Goal: Navigation & Orientation: Find specific page/section

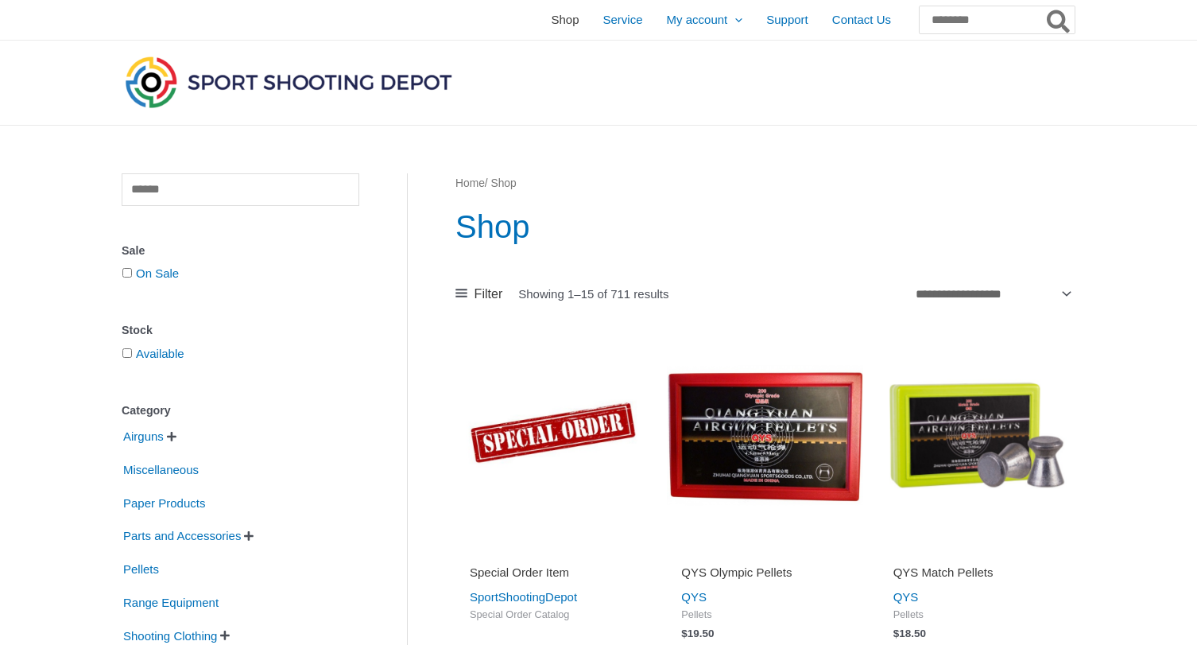
click at [551, 19] on span "Shop" at bounding box center [565, 20] width 28 height 40
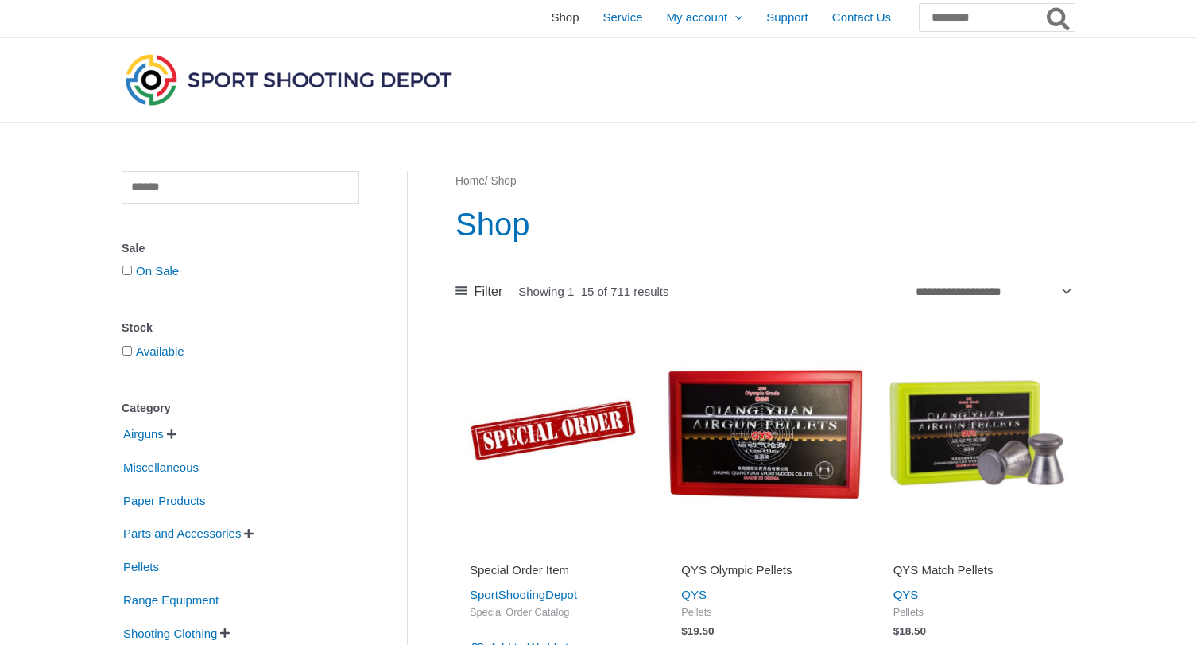
scroll to position [7, 0]
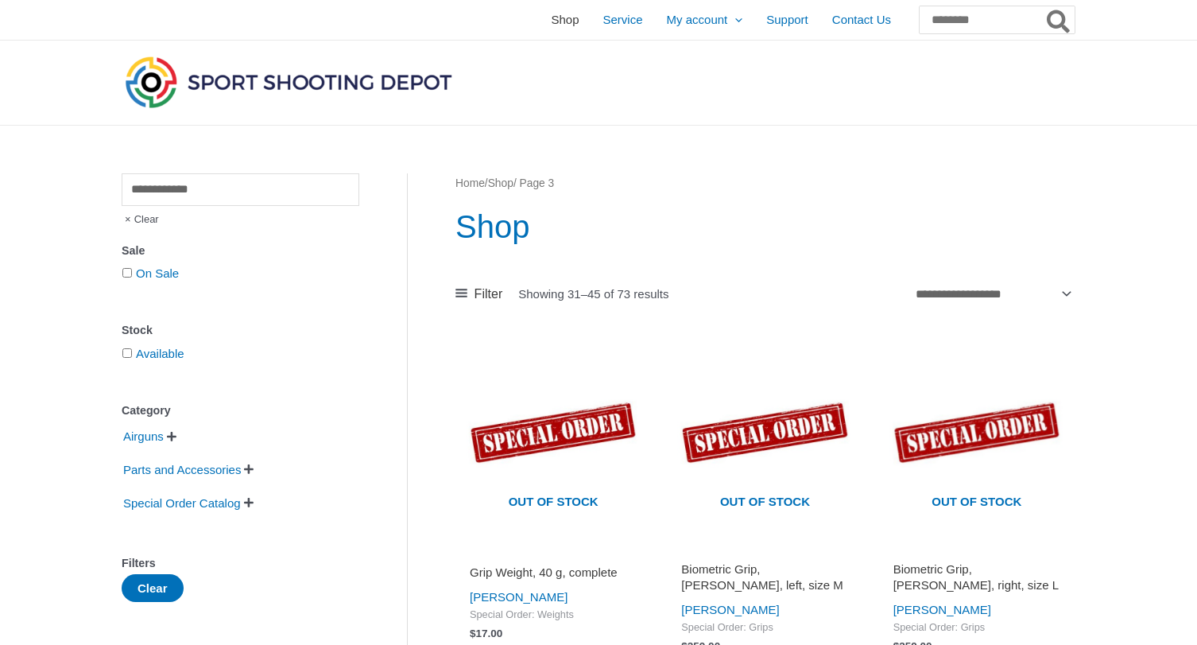
click at [551, 17] on span "Shop" at bounding box center [565, 20] width 28 height 40
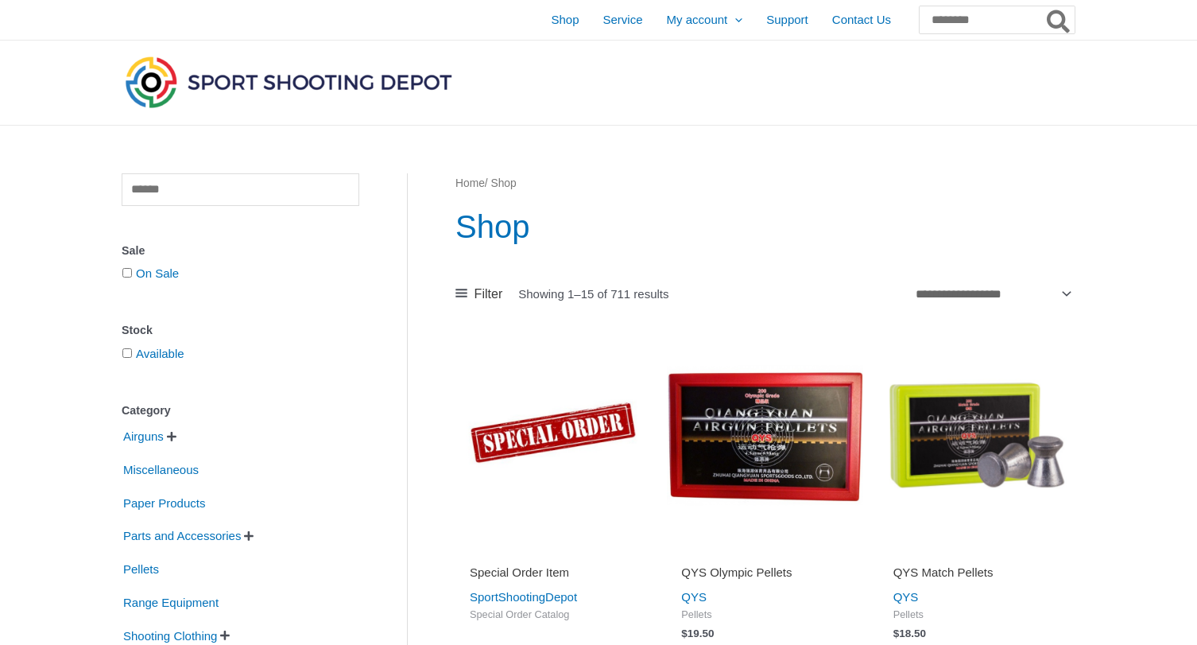
click at [170, 433] on span " " at bounding box center [171, 436] width 13 height 11
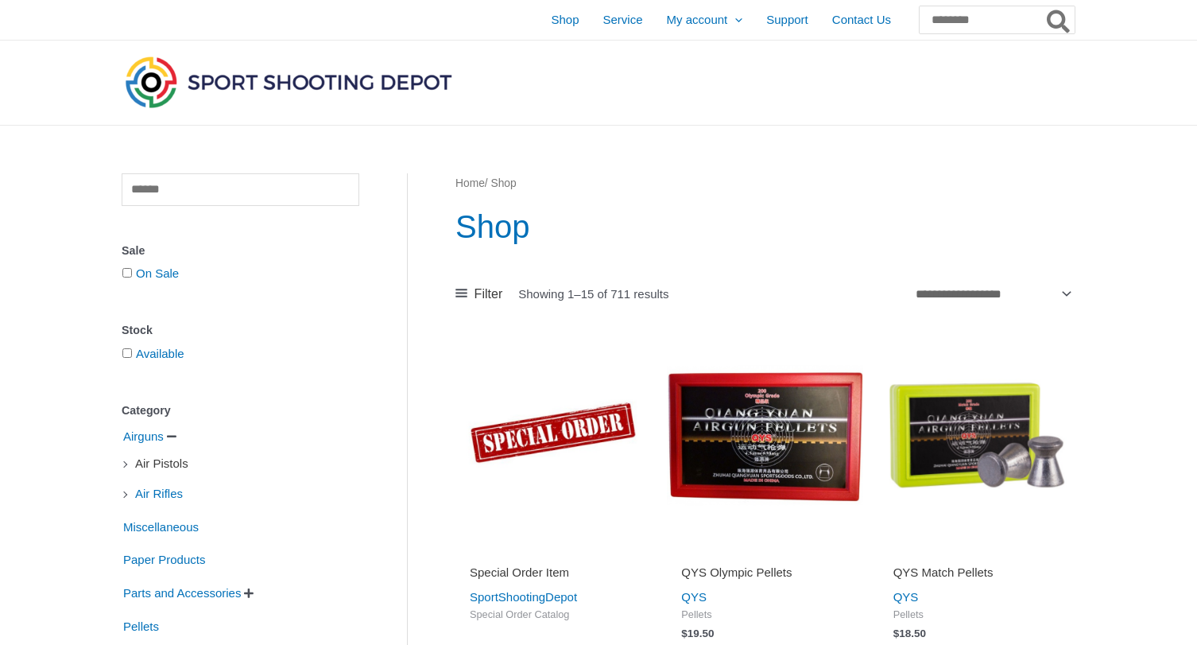
click at [160, 459] on span "Air Pistols" at bounding box center [162, 463] width 56 height 27
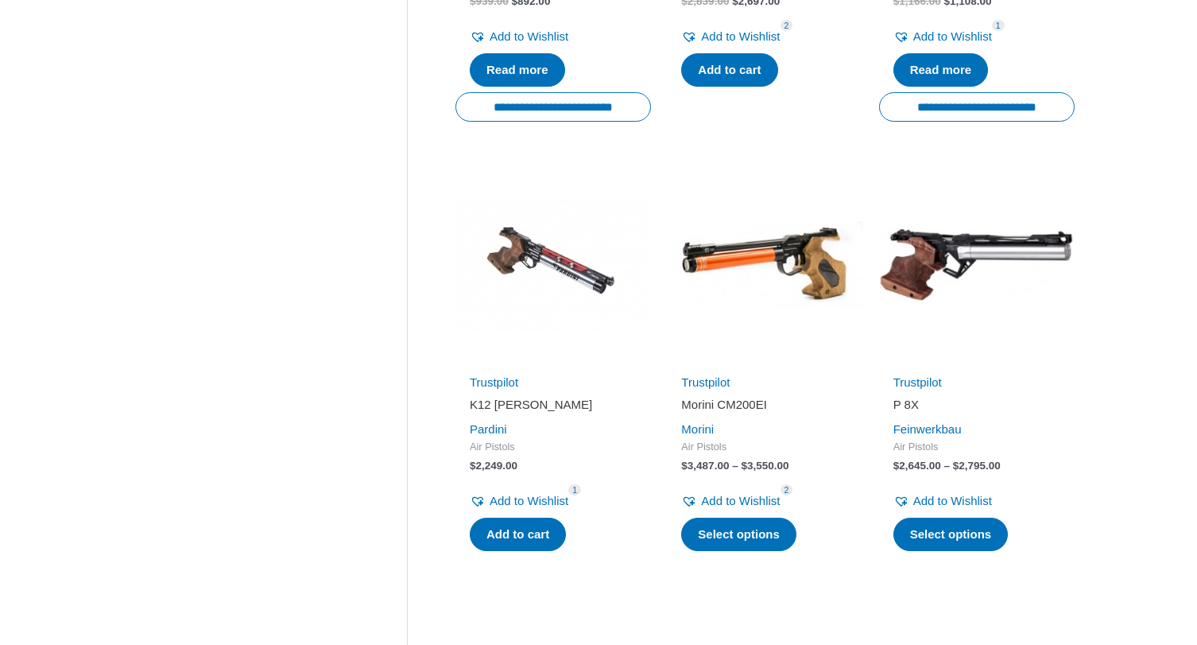
scroll to position [1574, 0]
